Goal: Task Accomplishment & Management: Use online tool/utility

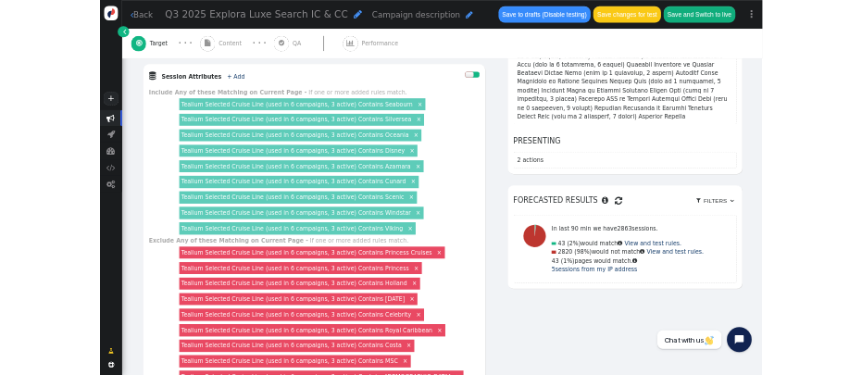
scroll to position [759, 0]
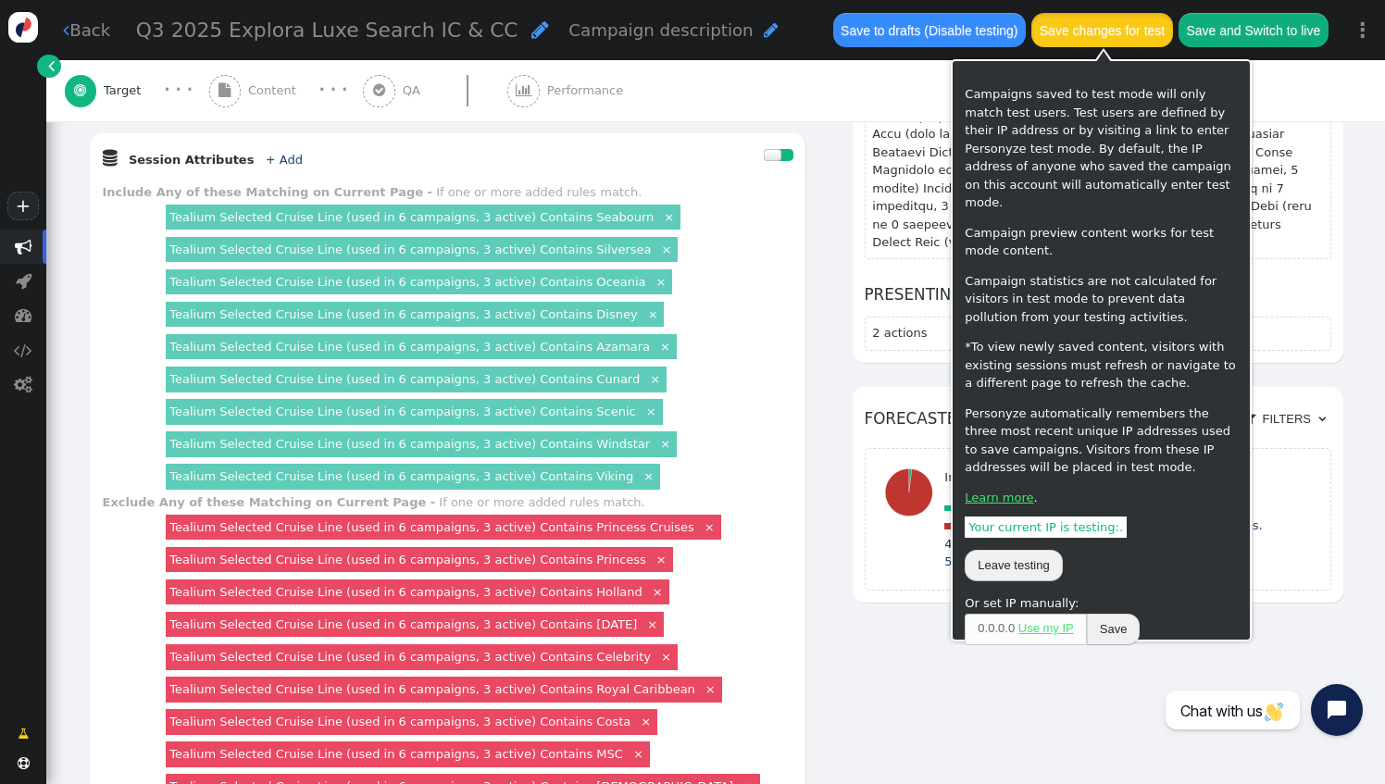
click at [1055, 27] on button "Save changes for test" at bounding box center [1101, 29] width 141 height 33
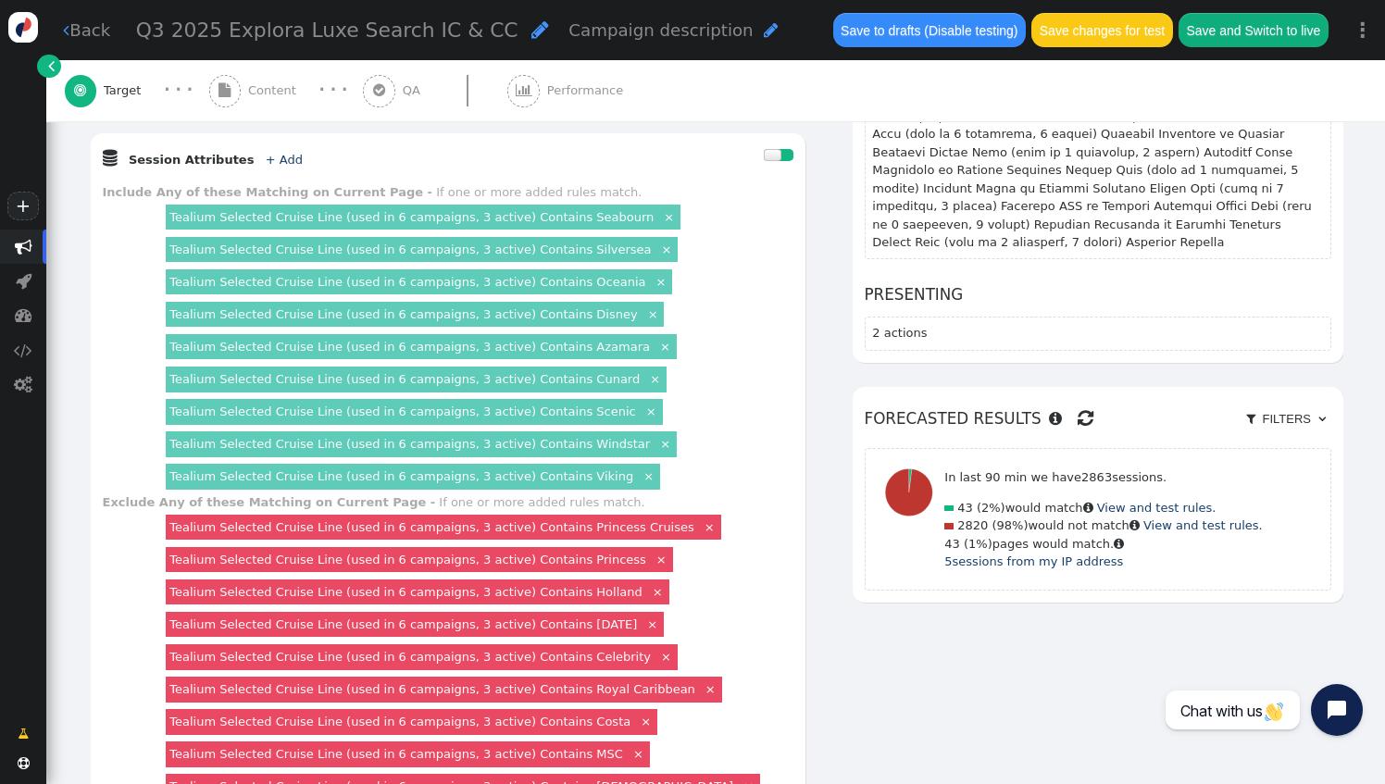
click at [1283, 456] on div "In last 90 min we have 2863 sessions. 43 (2%) would match  View and test rules…" at bounding box center [1097, 519] width 450 height 127
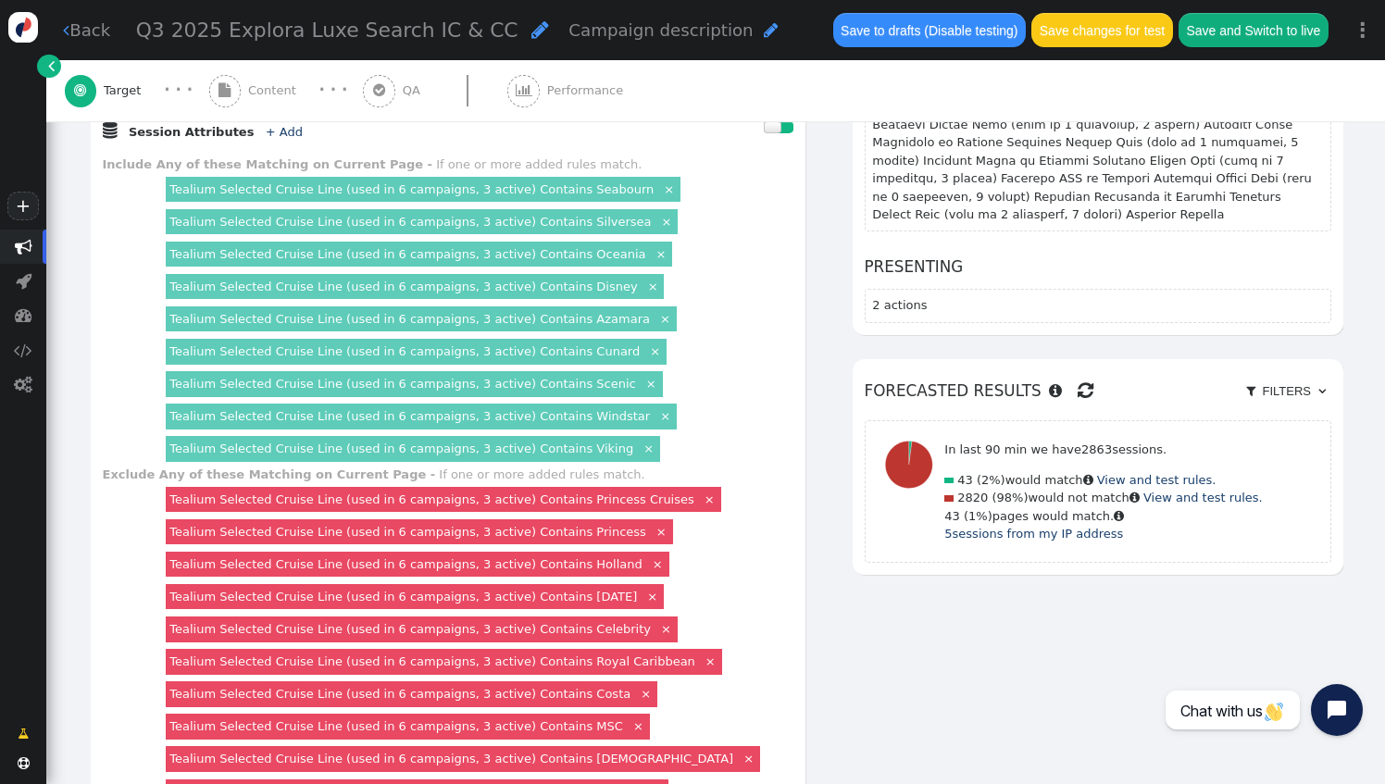
scroll to position [852, 0]
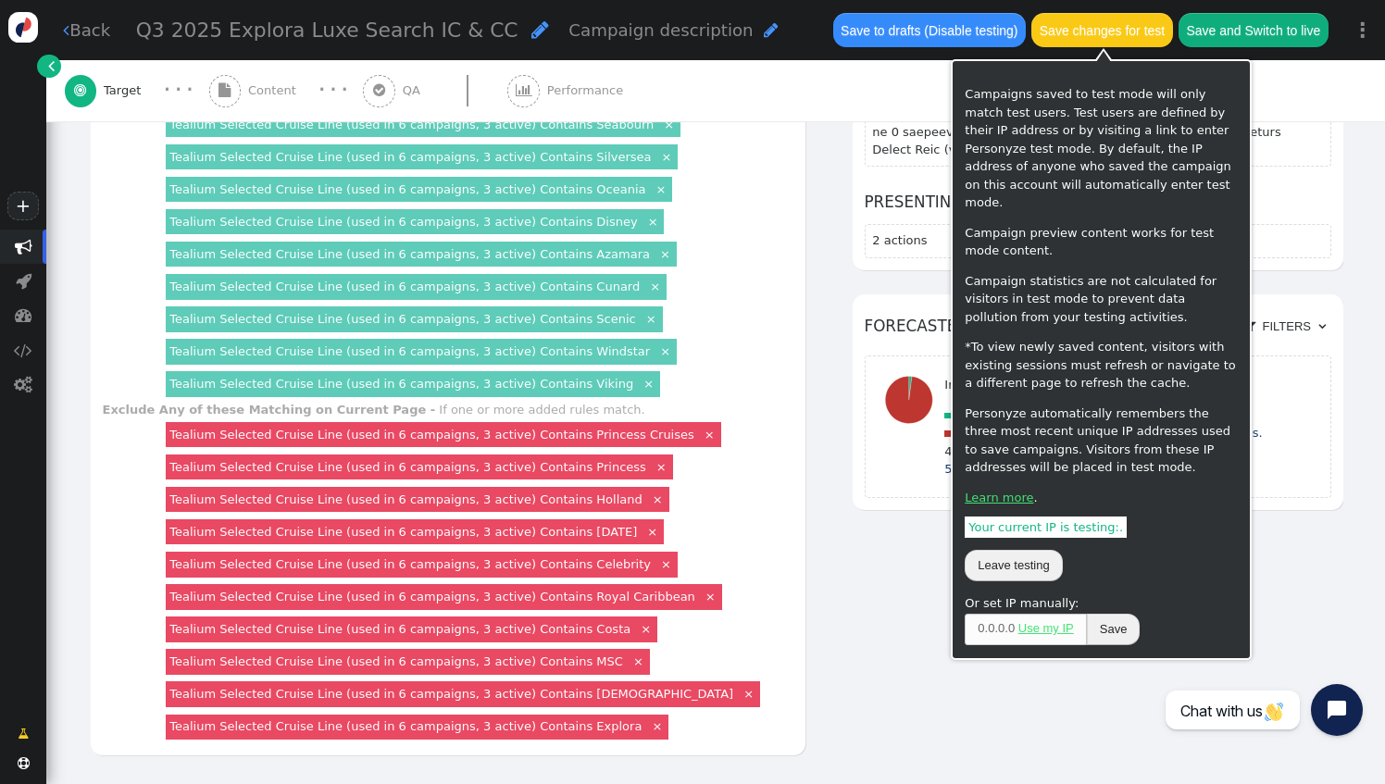
click at [1090, 31] on button "Save changes for test" at bounding box center [1101, 29] width 141 height 33
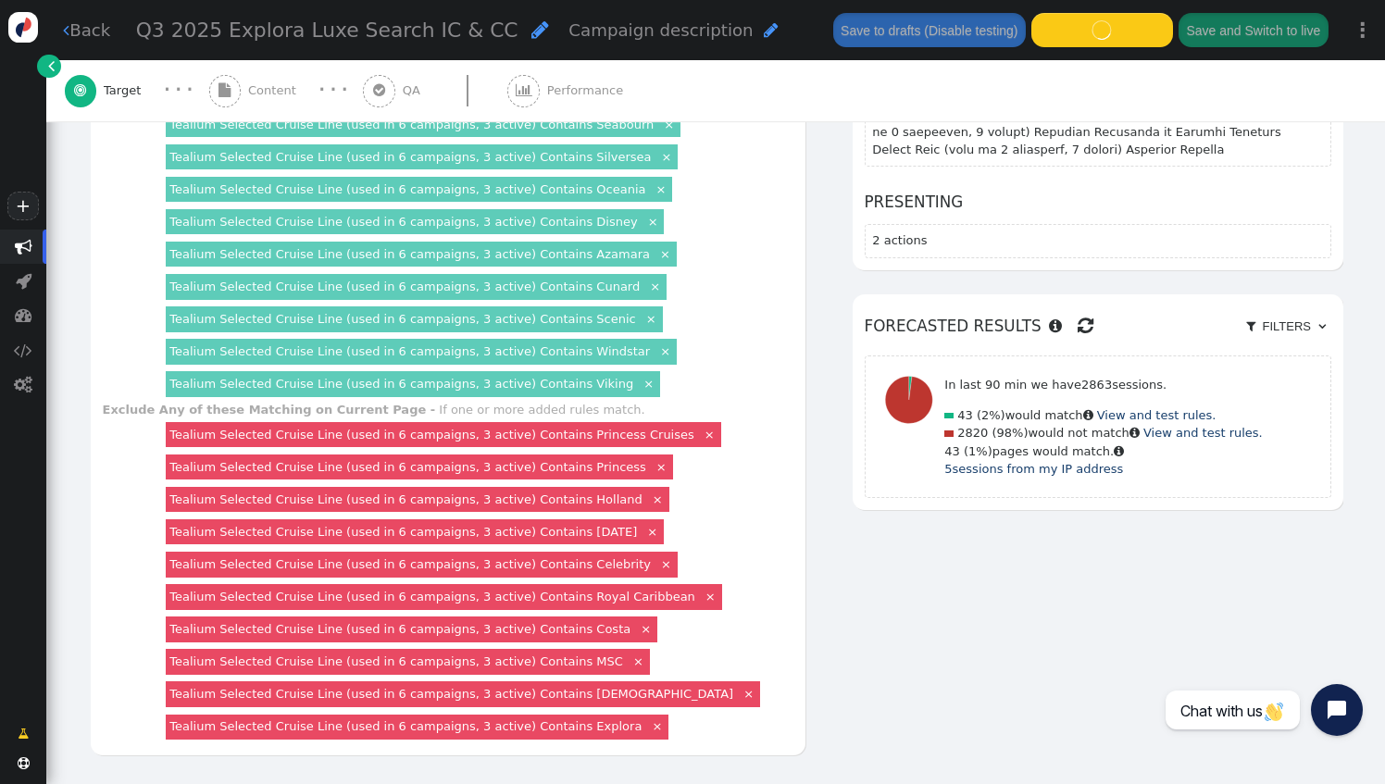
click at [1300, 488] on div "AND OR XOR AND     Pages Visited + Add  Include Current Page is Any of - V…" at bounding box center [716, 174] width 1254 height 1269
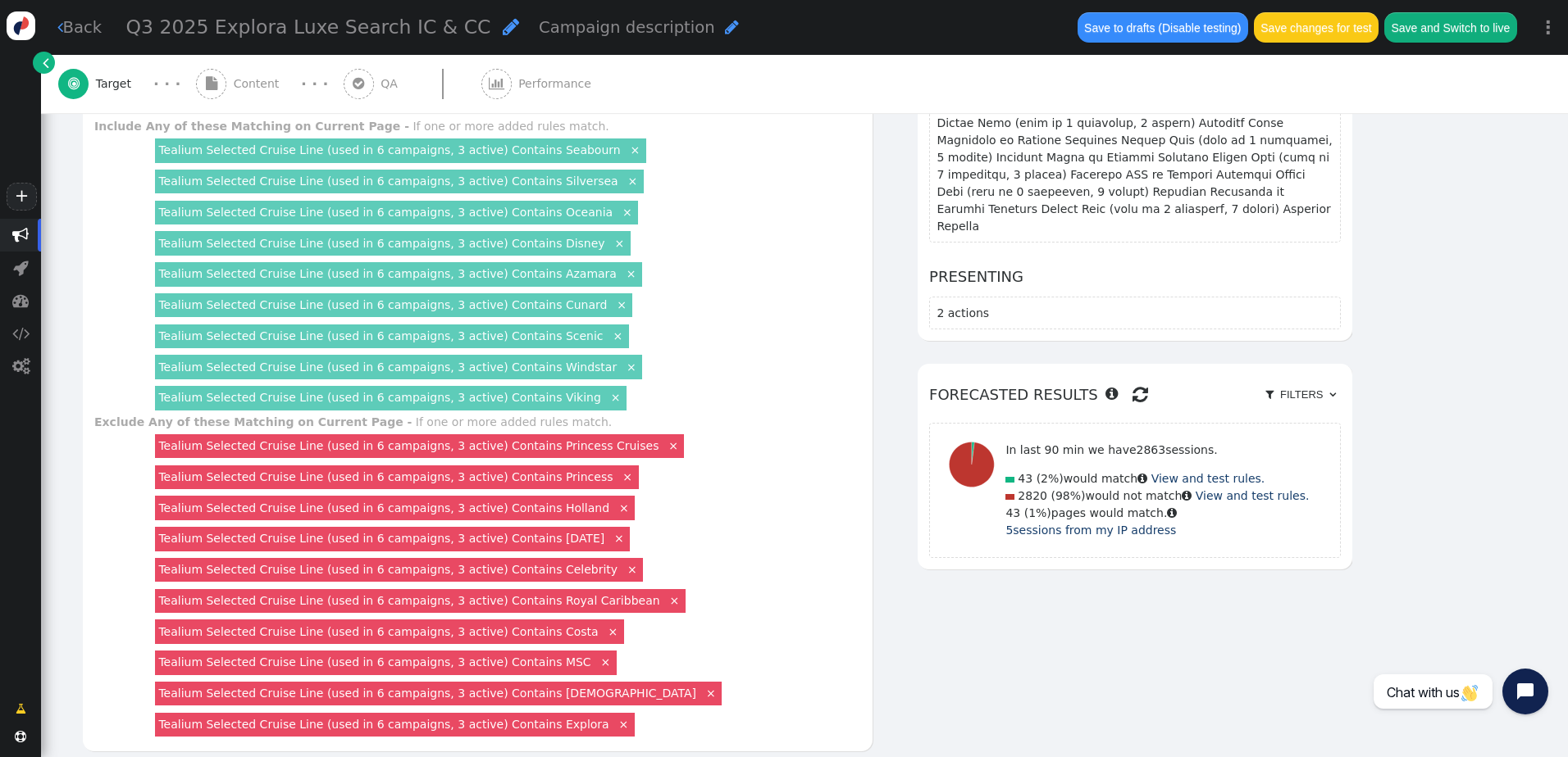
click at [71, 36] on link " Back" at bounding box center [80, 27] width 45 height 24
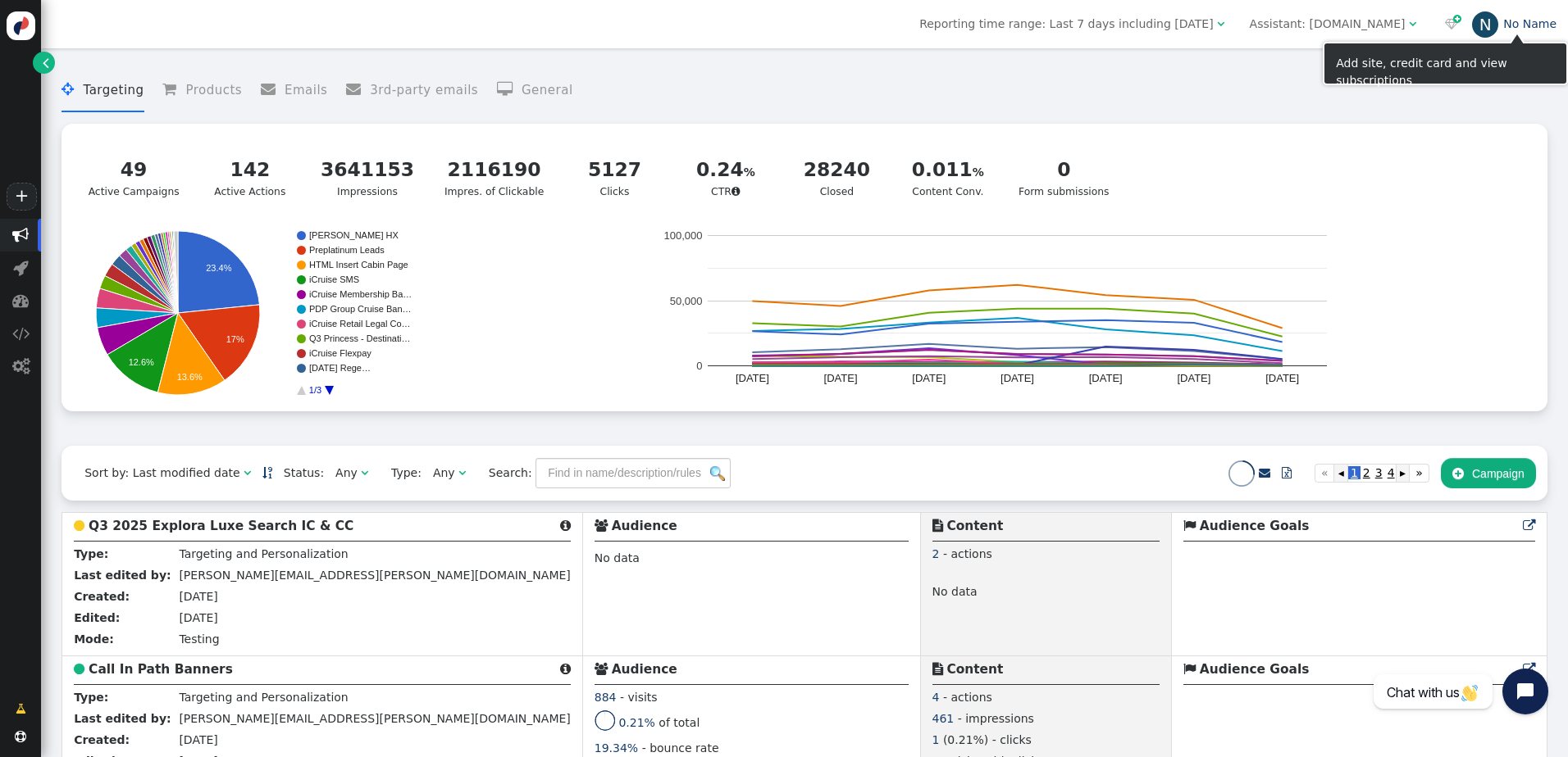
click at [1226, 24] on div "N" at bounding box center [1486, 25] width 27 height 27
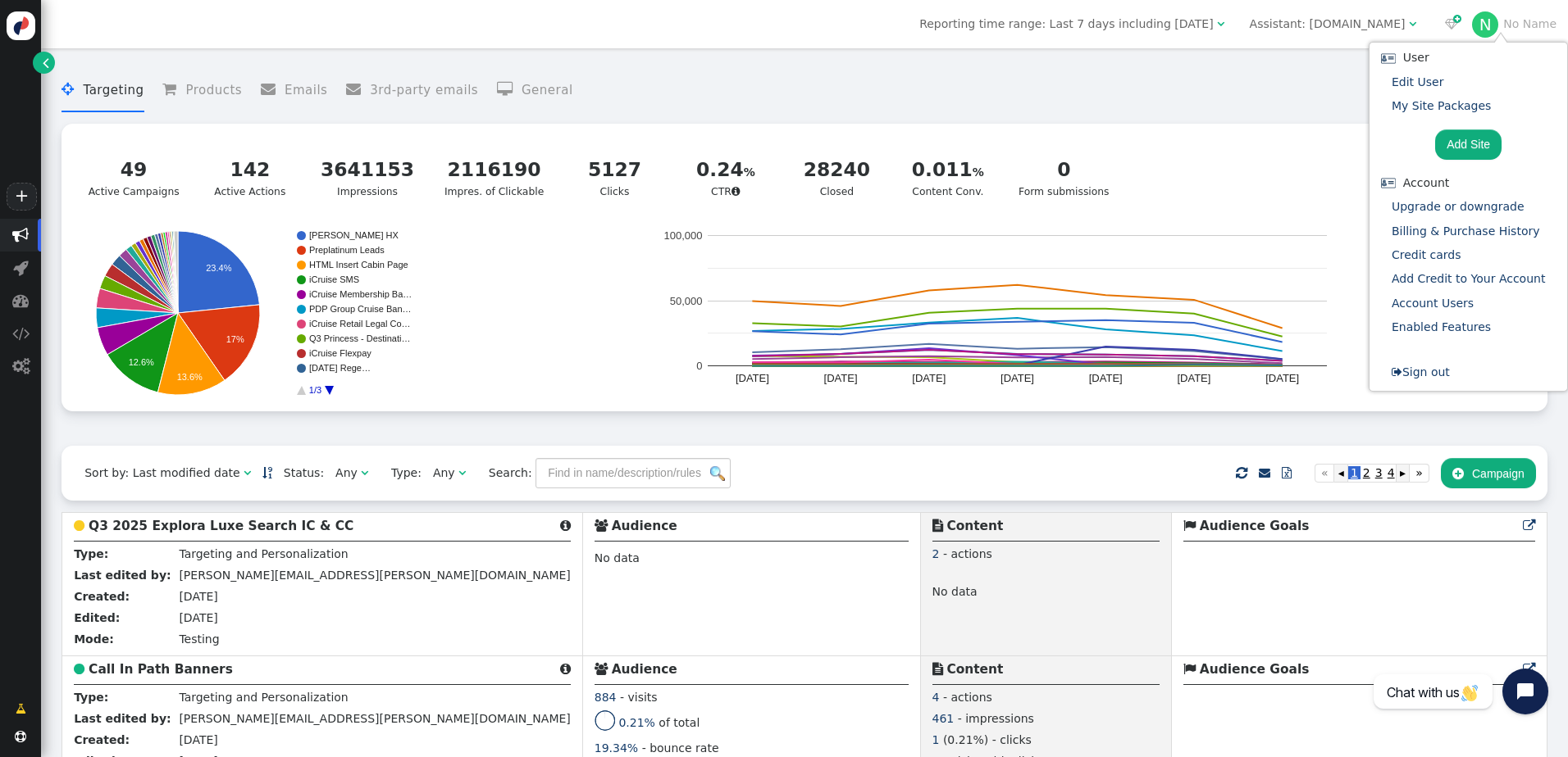
click at [1226, 109] on menu " Targeting  Products  Emails  3rd-party emails  General" at bounding box center [803, 90] width 1486 height 43
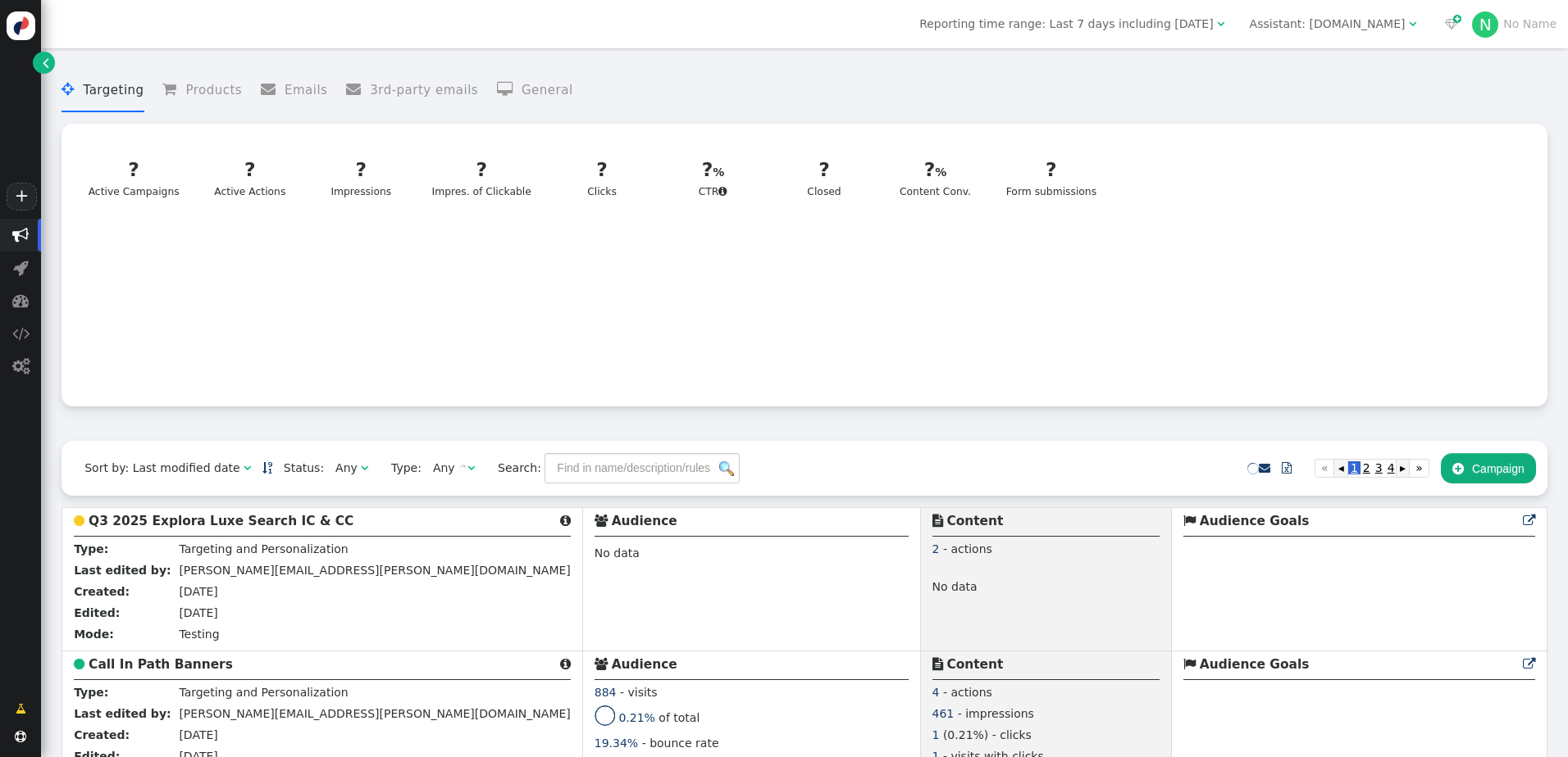
scroll to position [164, 0]
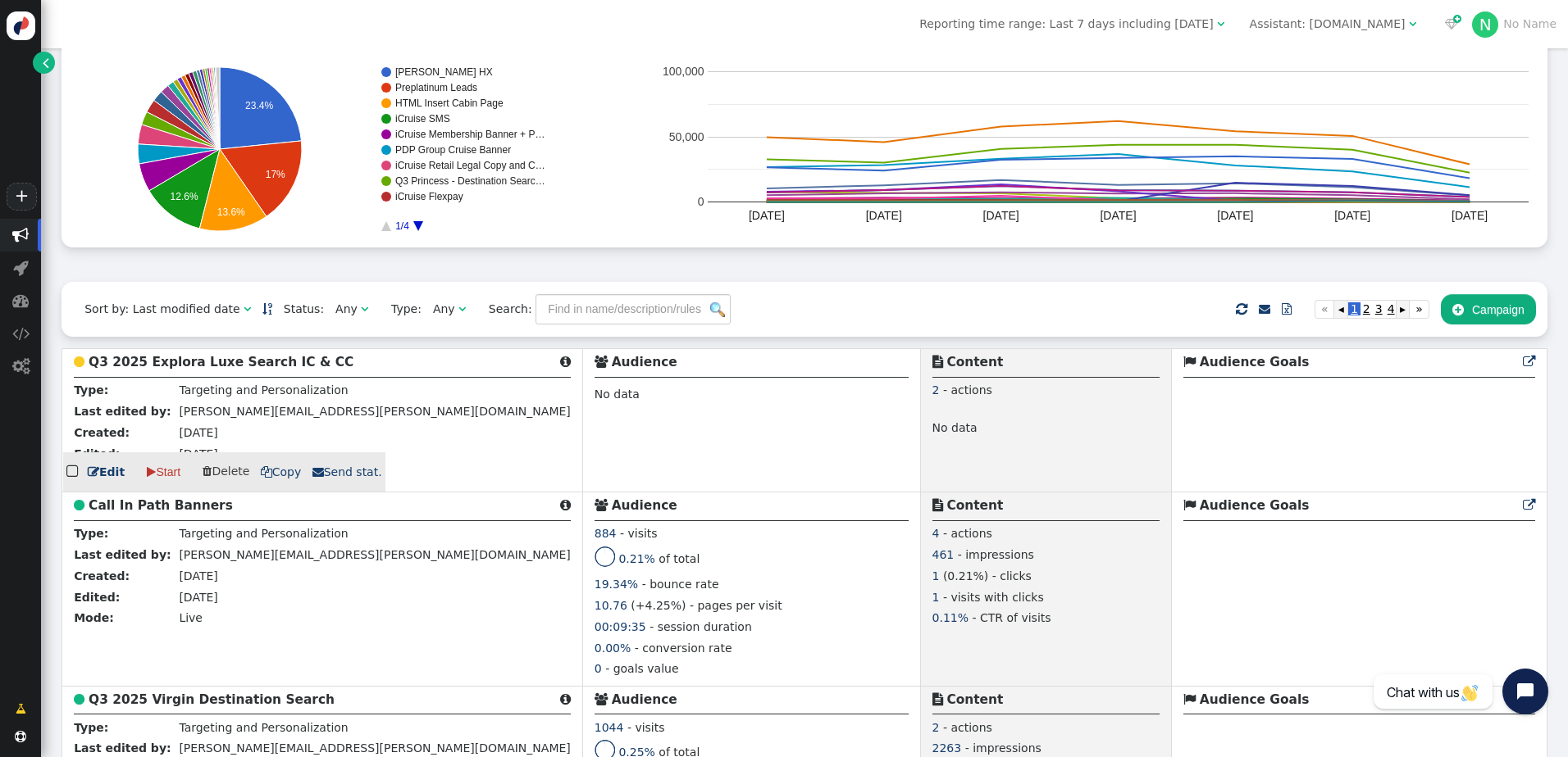
click at [110, 481] on link " Edit" at bounding box center [106, 472] width 37 height 17
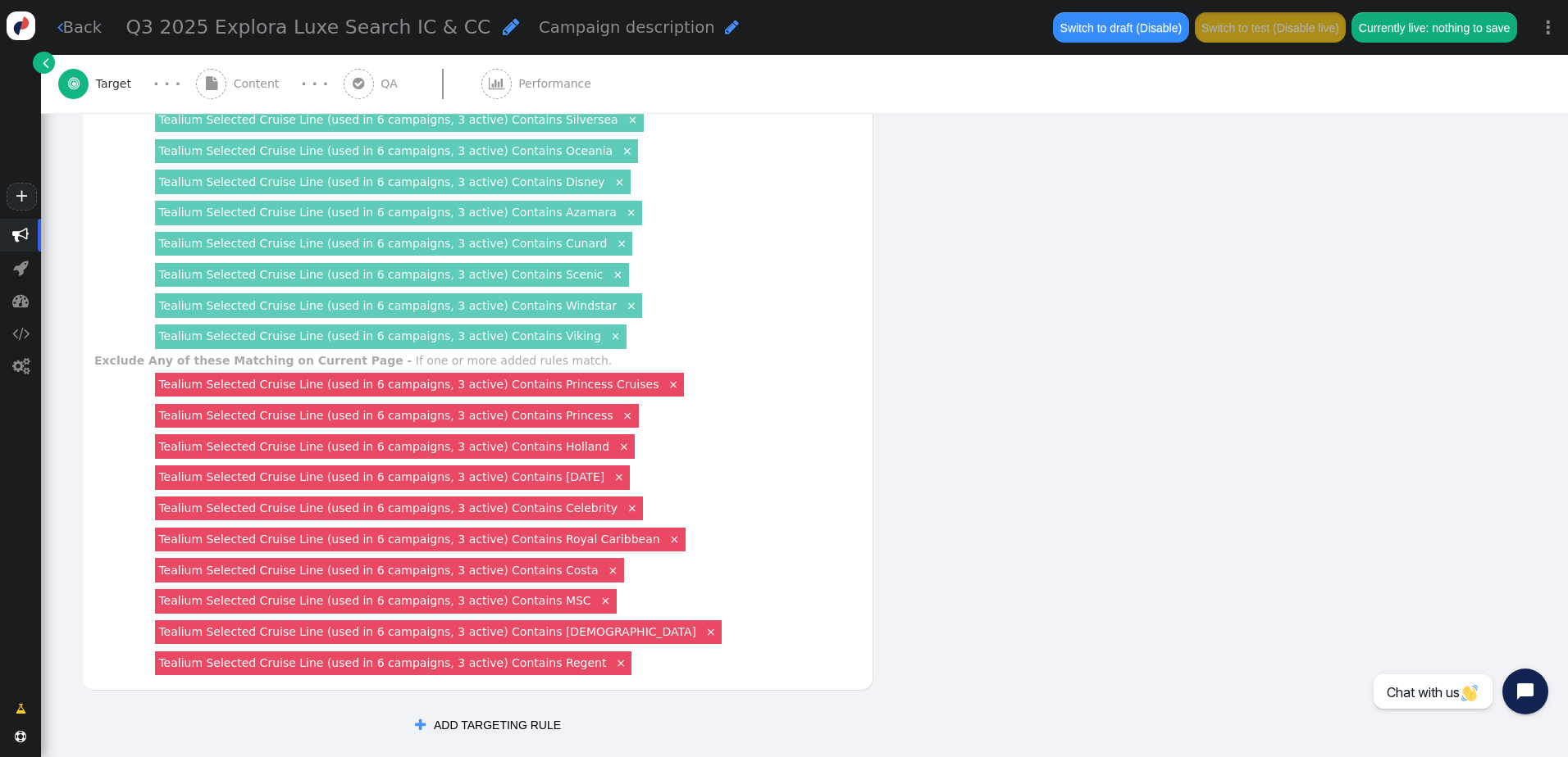
scroll to position [820, 0]
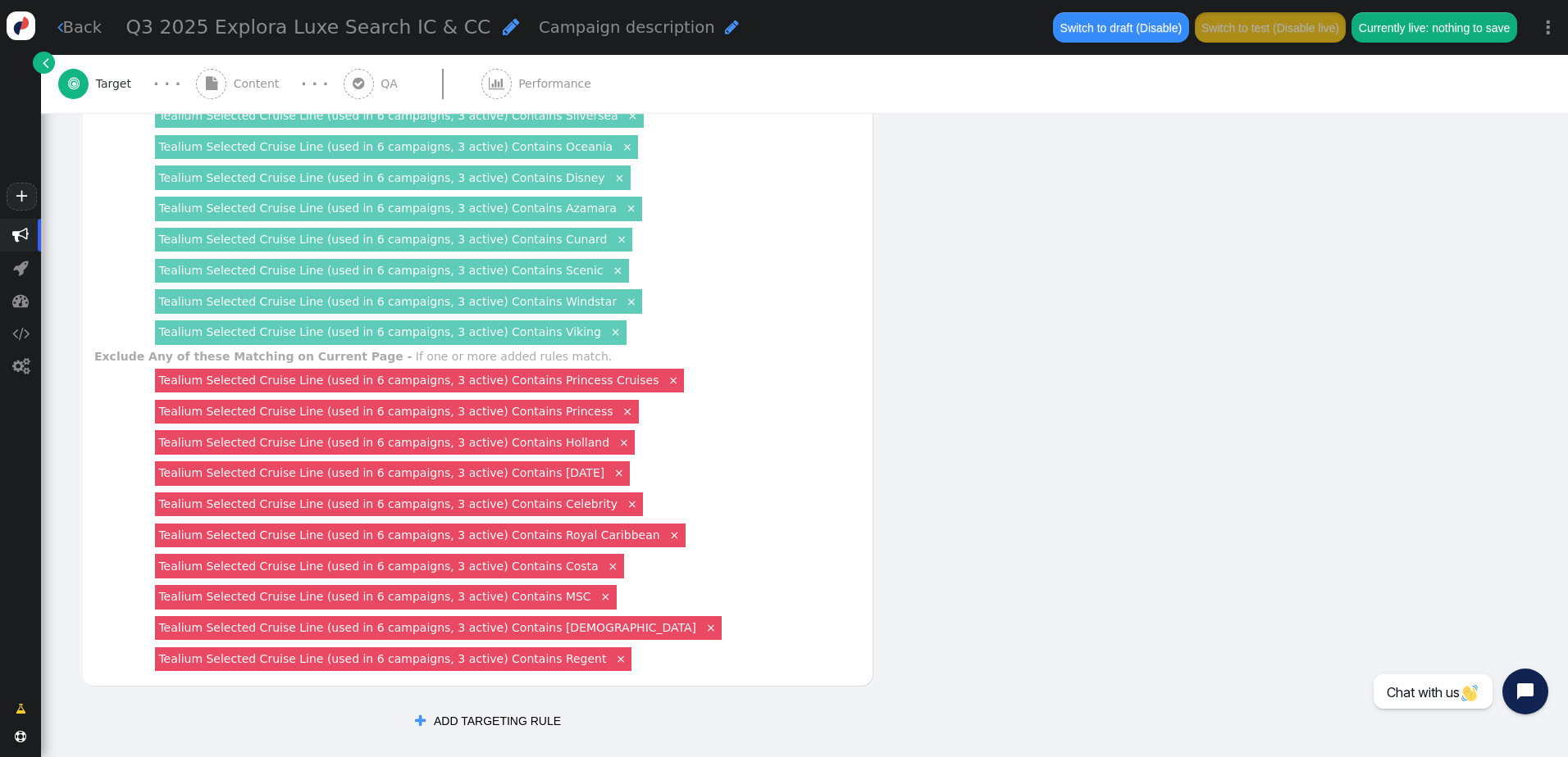
click at [613, 663] on link "×" at bounding box center [620, 658] width 15 height 15
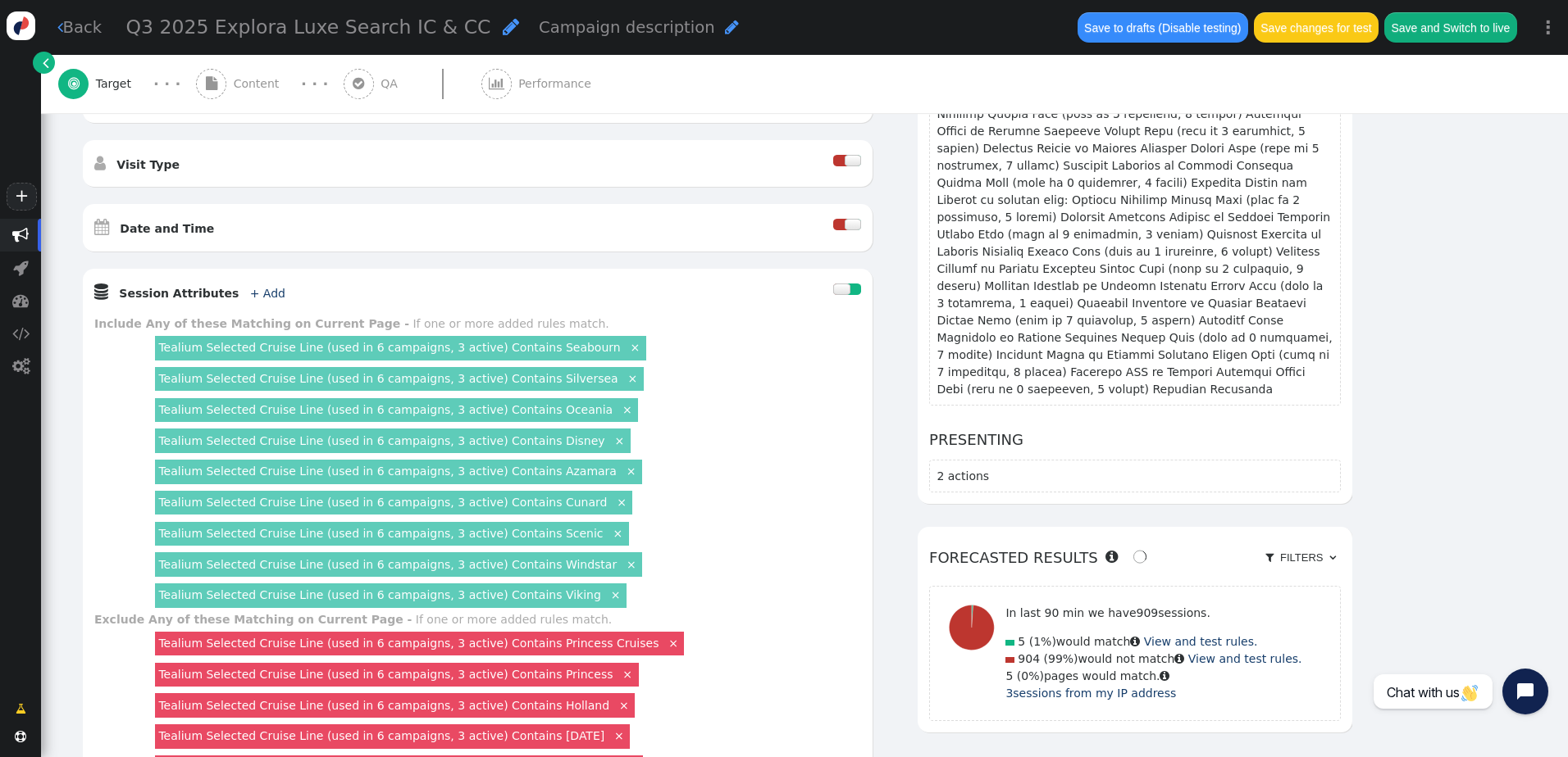
scroll to position [491, 0]
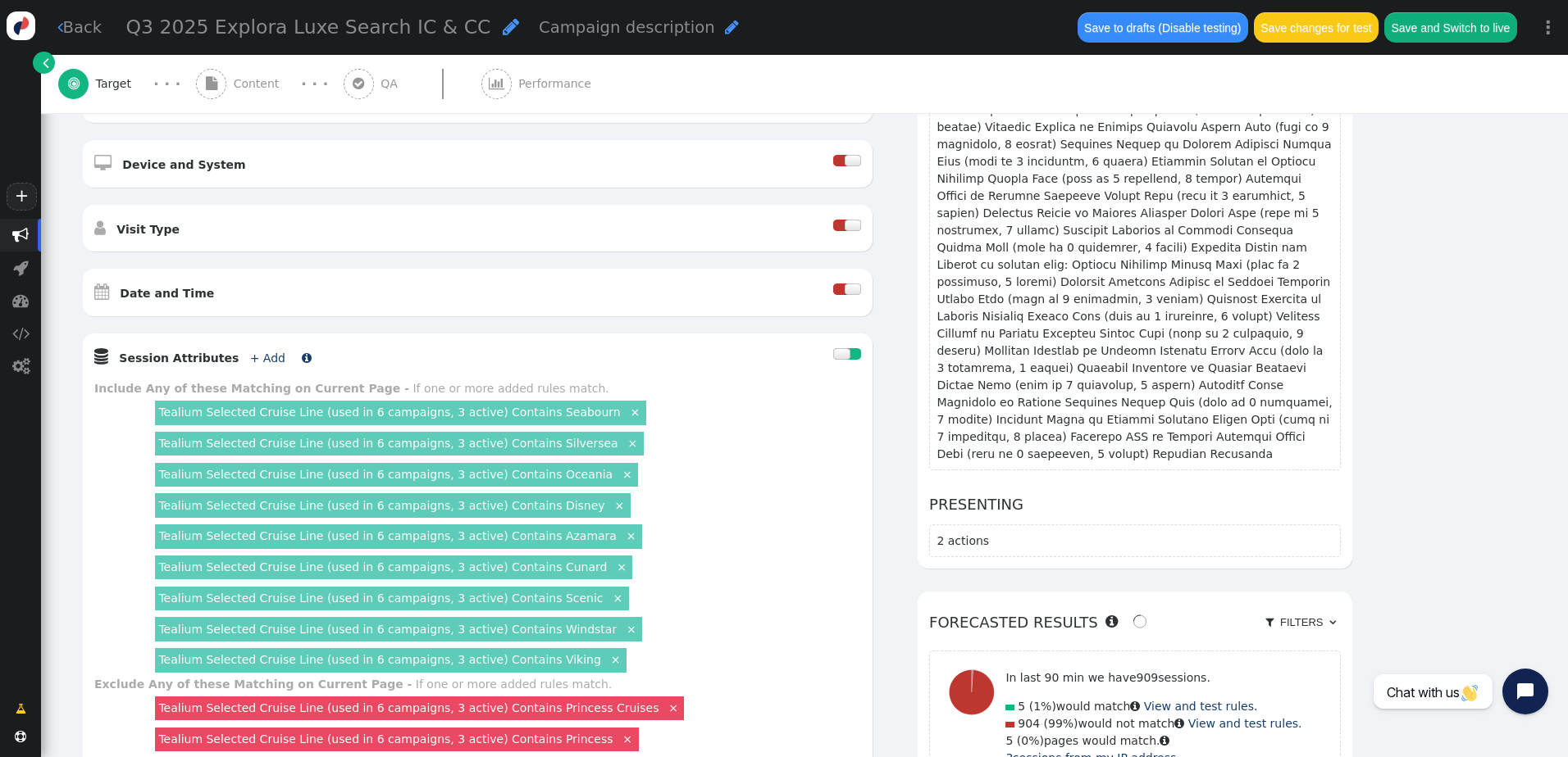
click at [250, 355] on link "+ Add" at bounding box center [268, 358] width 35 height 13
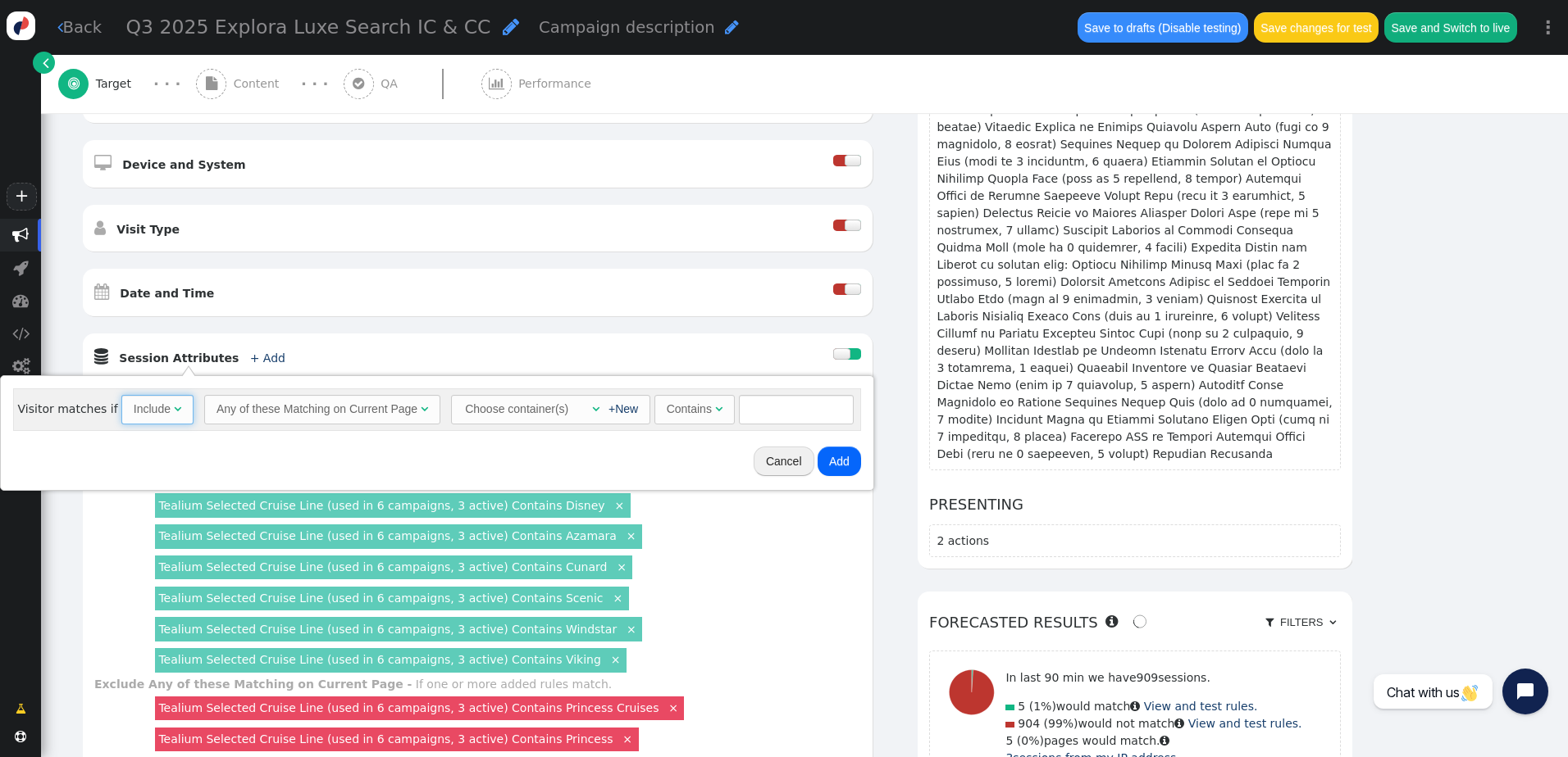
click at [174, 409] on span "Include " at bounding box center [157, 409] width 72 height 29
click at [586, 415] on div "" at bounding box center [594, 409] width 17 height 17
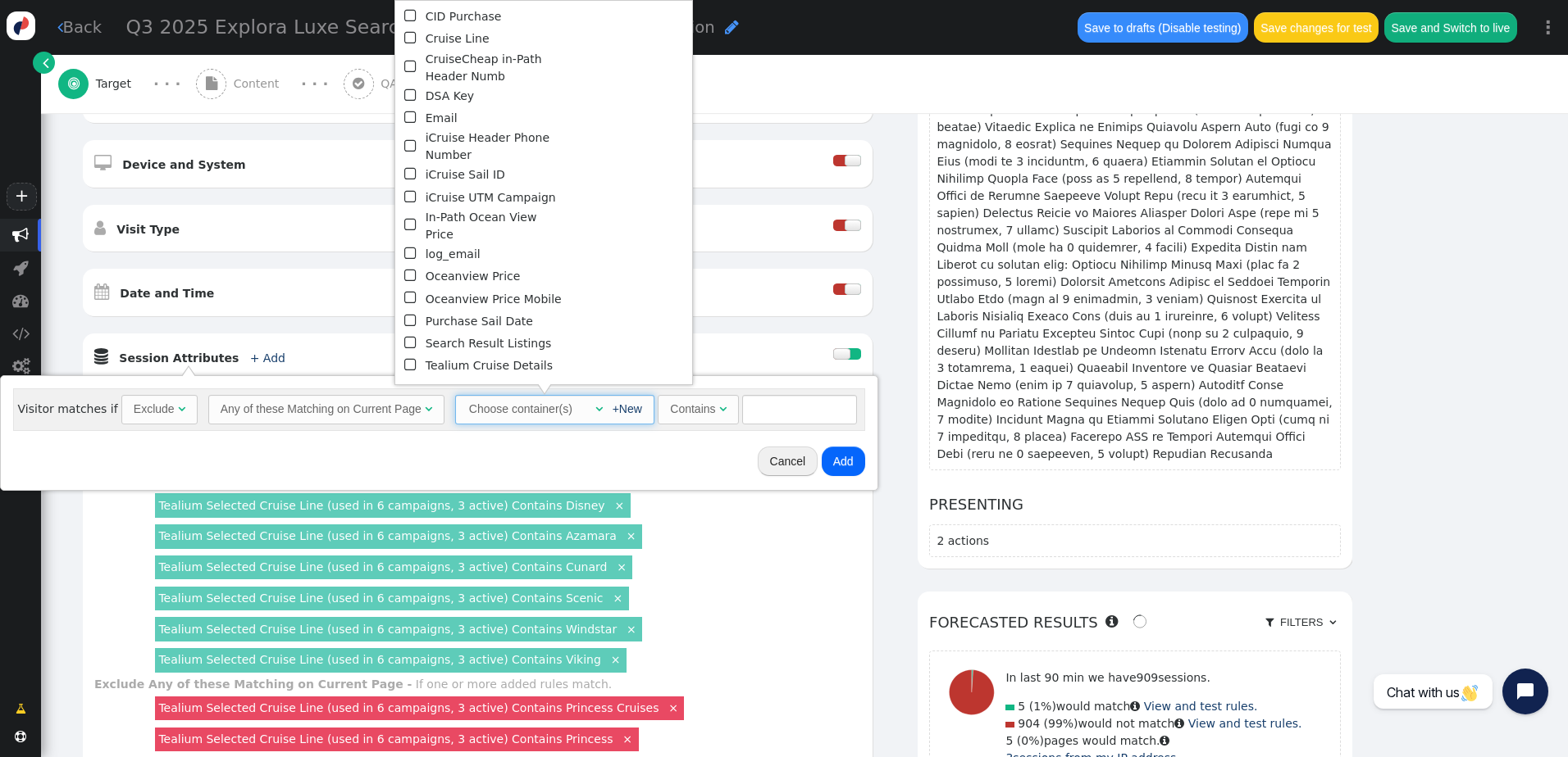
scroll to position [336, 0]
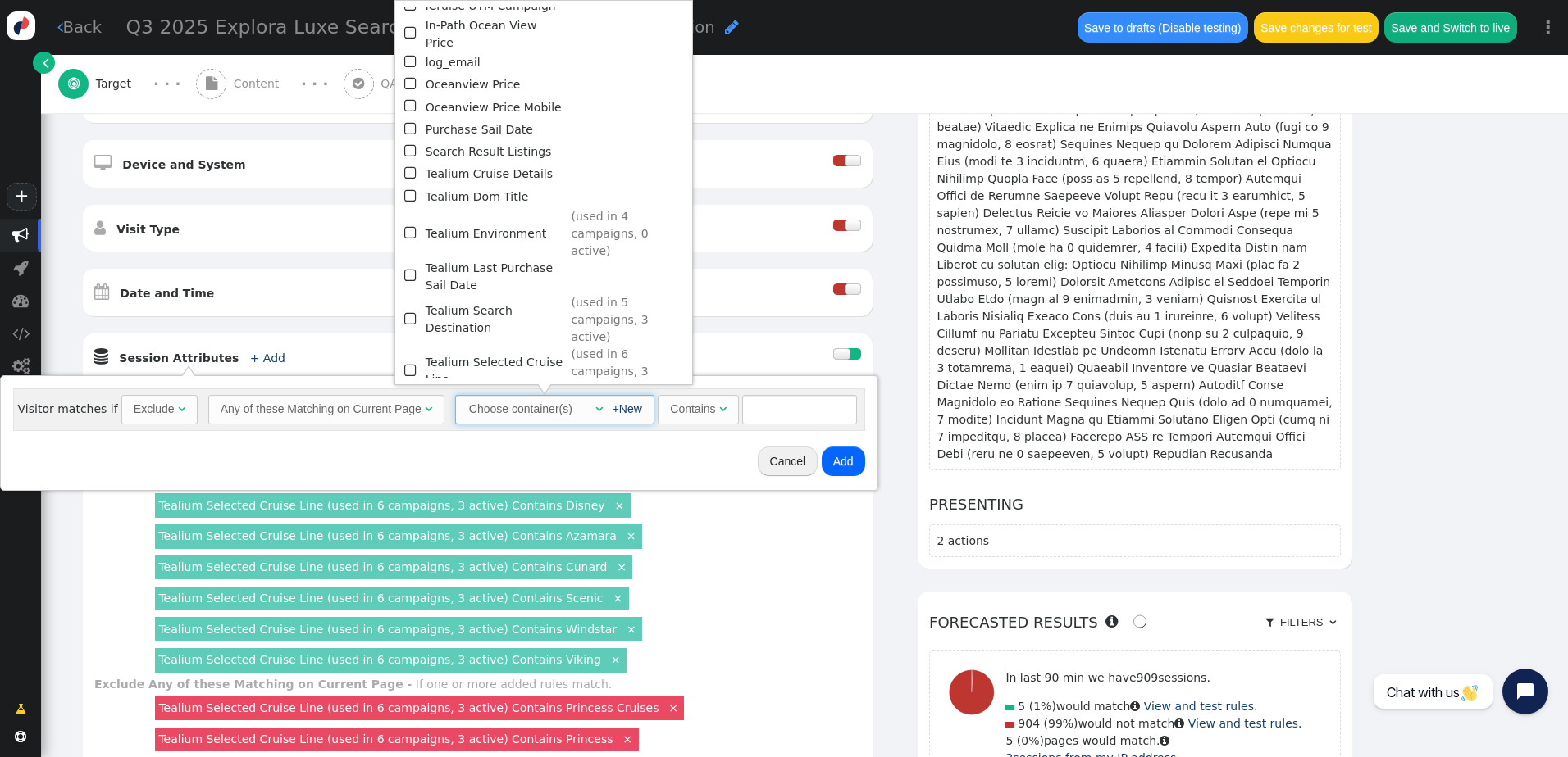
click at [409, 359] on span "" at bounding box center [411, 370] width 15 height 22
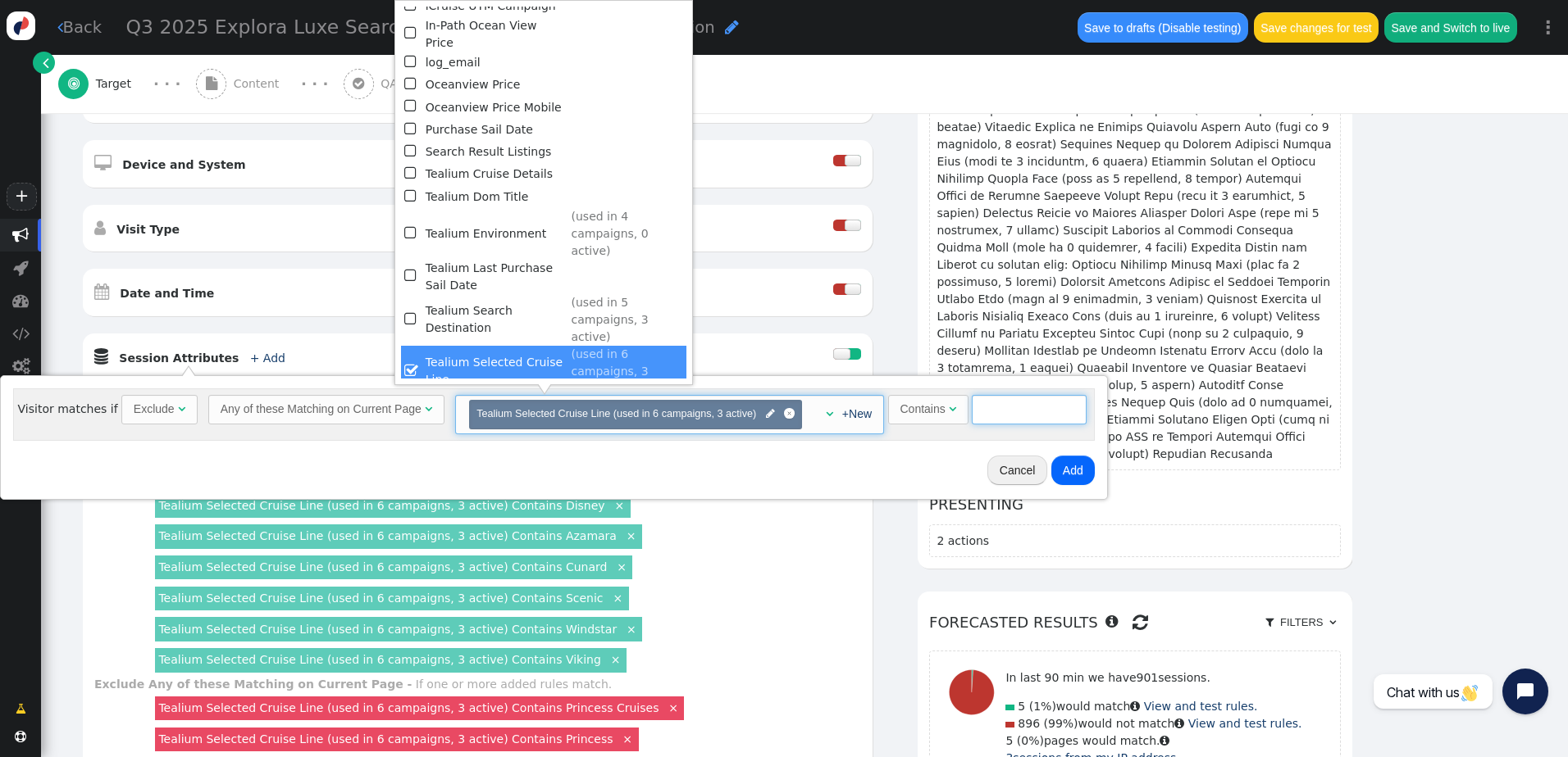
click at [990, 414] on input "text" at bounding box center [1029, 409] width 115 height 29
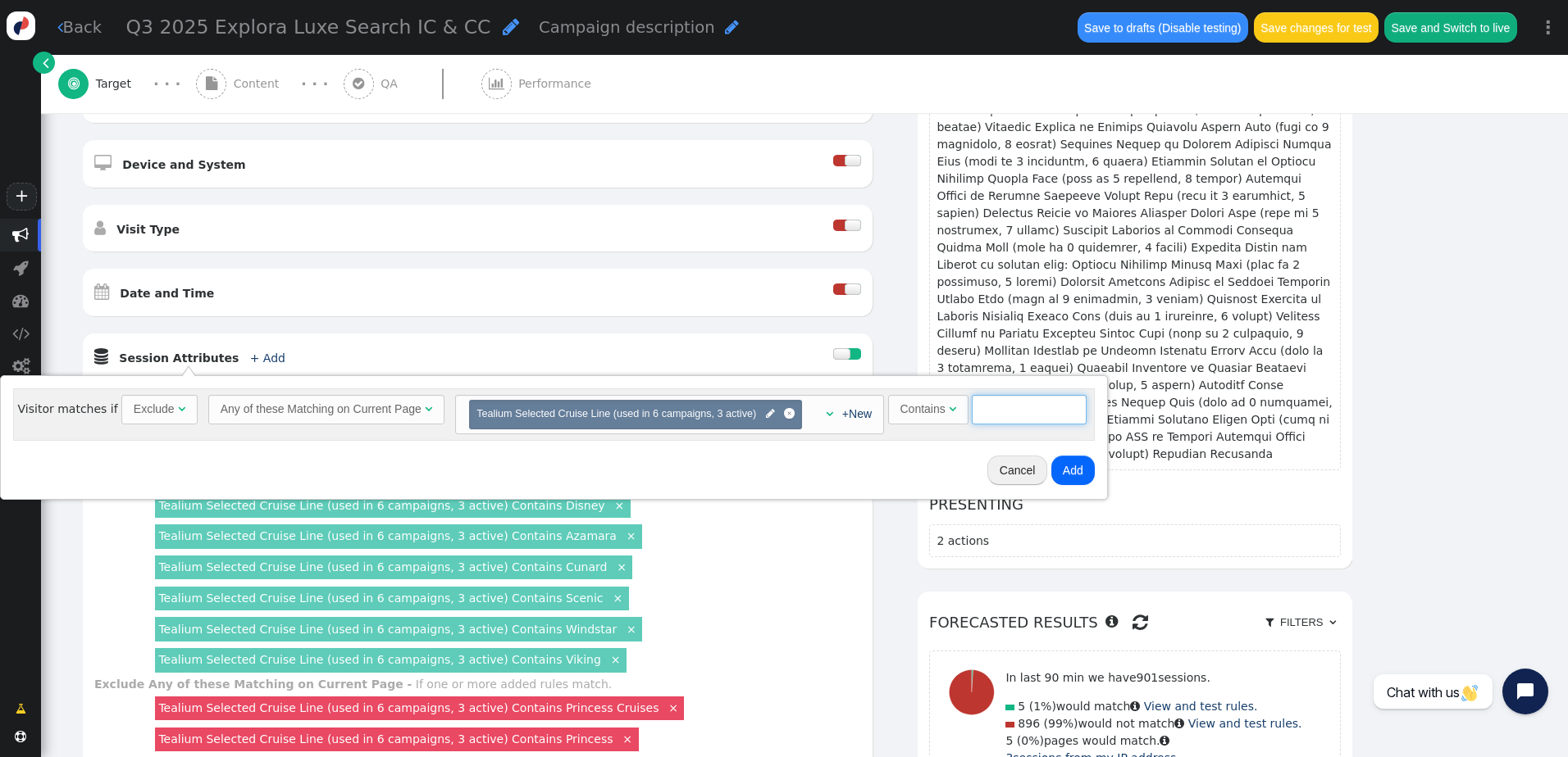
click at [991, 413] on input "text" at bounding box center [1029, 409] width 115 height 29
type input "Explora"
click at [1054, 460] on button "Add" at bounding box center [1073, 470] width 43 height 29
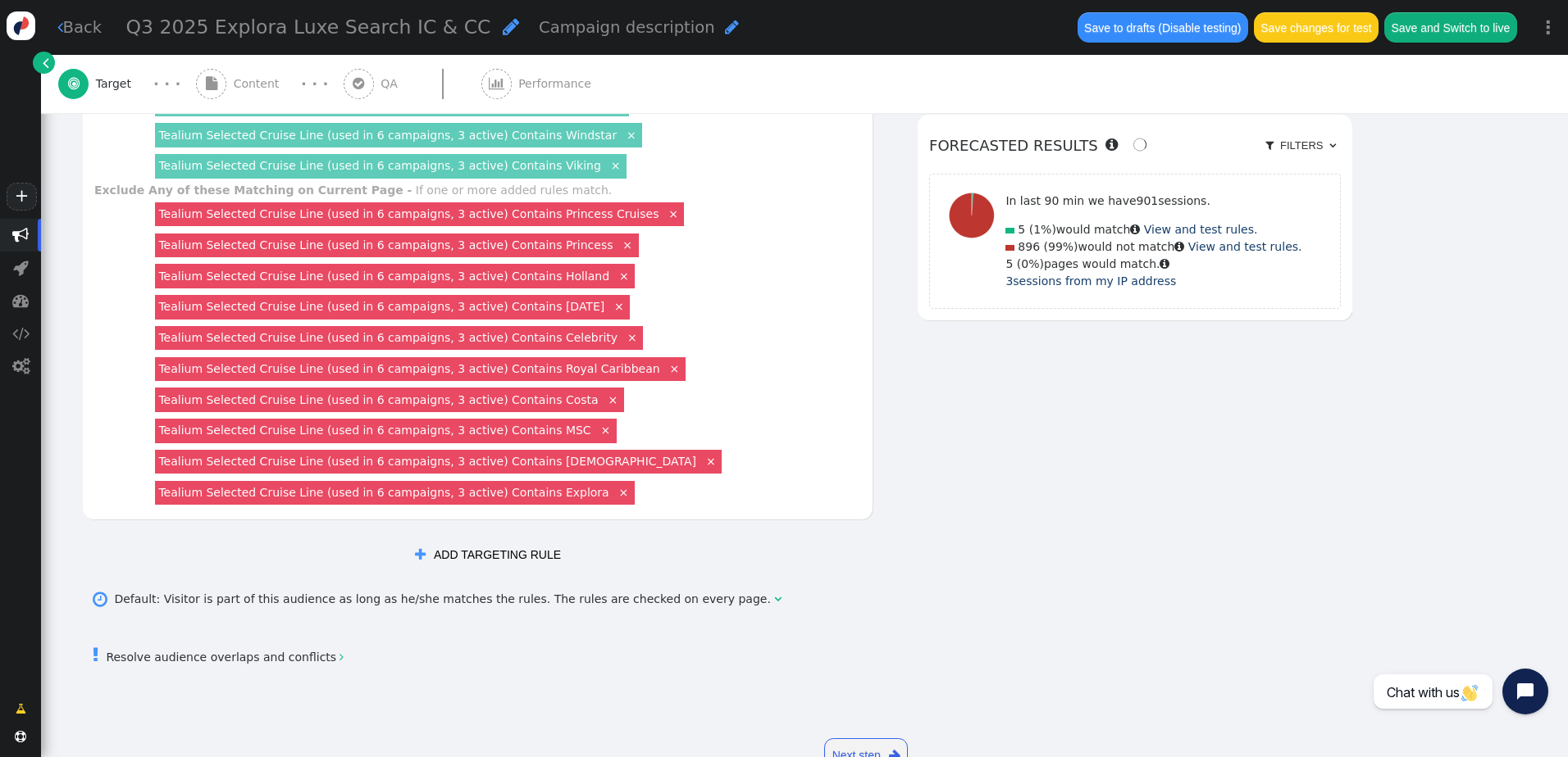
scroll to position [1039, 0]
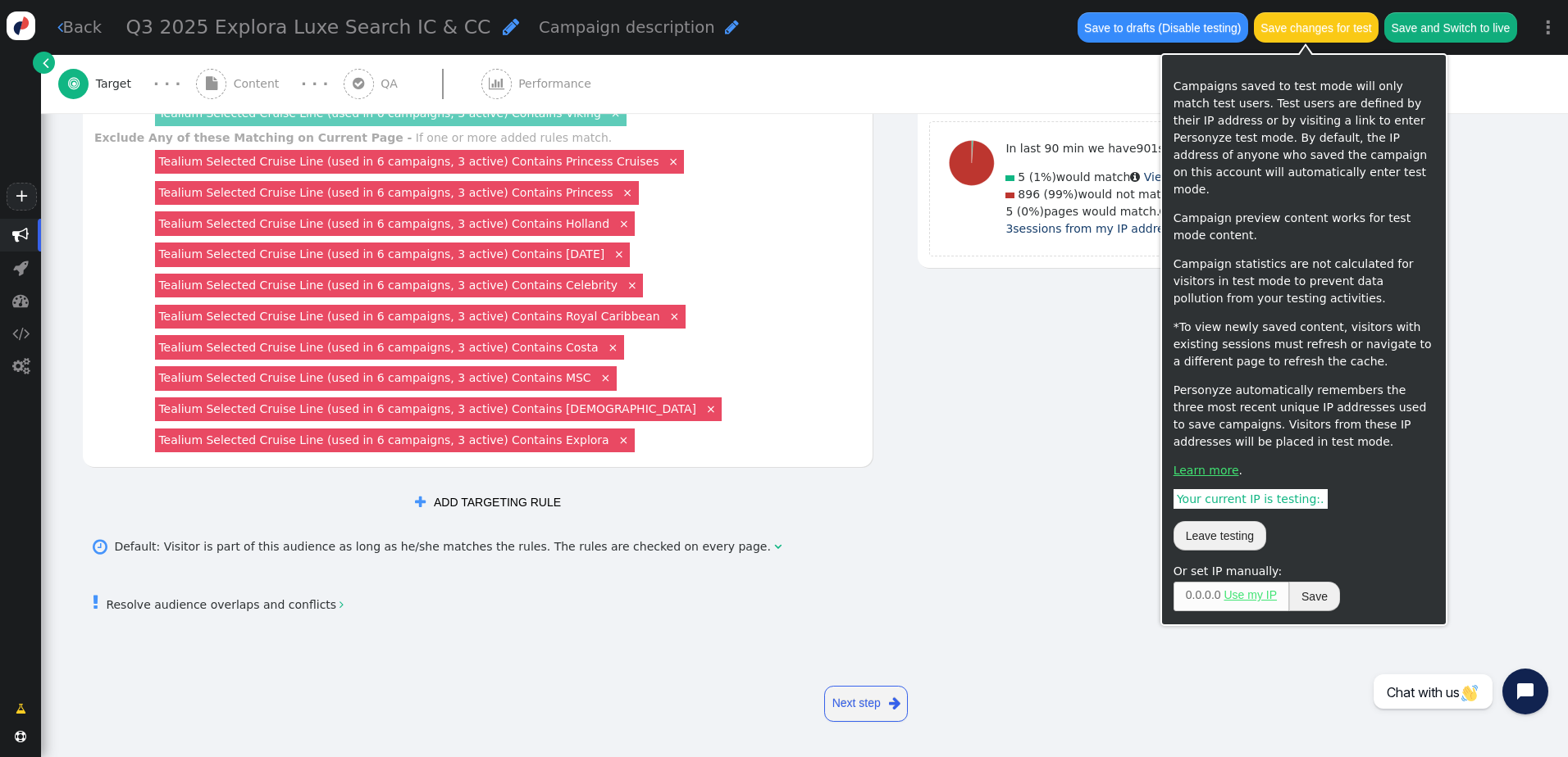
click at [1287, 32] on button "Save changes for test" at bounding box center [1316, 27] width 125 height 29
